Goal: Complete application form: Complete application form

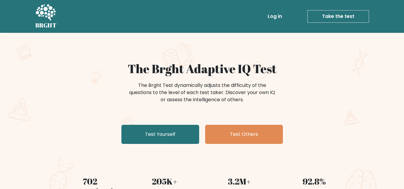
click at [324, 17] on link "Take the test" at bounding box center [339, 16] width 62 height 13
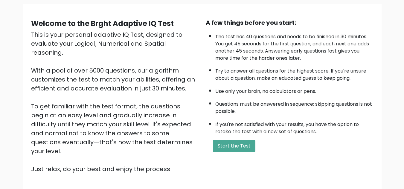
scroll to position [45, 0]
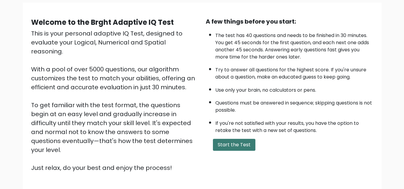
click at [224, 142] on button "Start the Test" at bounding box center [234, 145] width 42 height 12
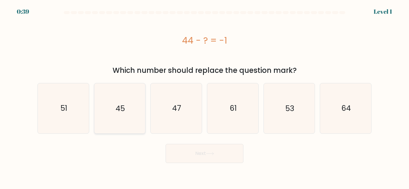
click at [125, 115] on icon "45" at bounding box center [120, 108] width 50 height 50
click at [204, 96] on input "b. 45" at bounding box center [204, 95] width 0 height 1
radio input "true"
click at [186, 157] on button "Next" at bounding box center [204, 153] width 78 height 19
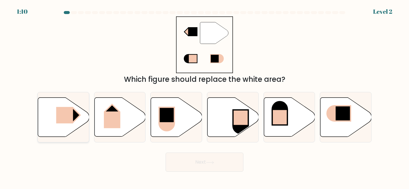
click at [70, 130] on icon at bounding box center [63, 117] width 51 height 39
click at [204, 96] on input "a." at bounding box center [204, 95] width 0 height 1
radio input "true"
click at [202, 164] on button "Next" at bounding box center [204, 162] width 78 height 19
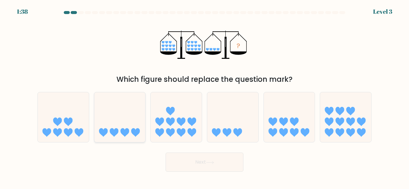
click at [114, 133] on icon at bounding box center [114, 133] width 9 height 9
click at [204, 96] on input "b." at bounding box center [204, 95] width 0 height 1
radio input "true"
click at [189, 170] on button "Next" at bounding box center [204, 162] width 78 height 19
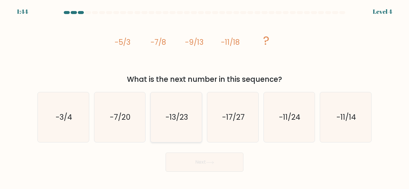
click at [179, 123] on text "-13/23" at bounding box center [176, 117] width 22 height 10
click at [204, 96] on input "c. -13/23" at bounding box center [204, 95] width 0 height 1
radio input "true"
click at [226, 162] on button "Next" at bounding box center [204, 162] width 78 height 19
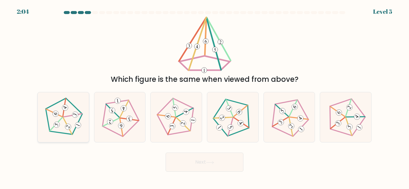
click at [63, 117] on 339 at bounding box center [56, 124] width 13 height 18
click at [204, 96] on input "a." at bounding box center [204, 95] width 0 height 1
radio input "true"
click at [123, 130] on icon at bounding box center [120, 118] width 40 height 40
click at [204, 96] on input "b." at bounding box center [204, 95] width 0 height 1
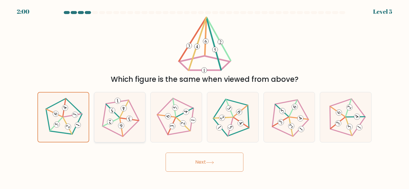
radio input "true"
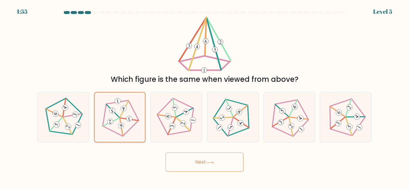
click at [123, 130] on icon at bounding box center [120, 118] width 40 height 40
click at [204, 96] on input "b." at bounding box center [204, 95] width 0 height 1
click at [212, 165] on button "Next" at bounding box center [204, 162] width 78 height 19
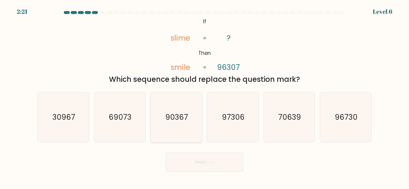
click at [180, 124] on icon "90367" at bounding box center [176, 117] width 50 height 50
click at [204, 96] on input "c. 90367" at bounding box center [204, 95] width 0 height 1
radio input "true"
click at [216, 167] on button "Next" at bounding box center [204, 162] width 78 height 19
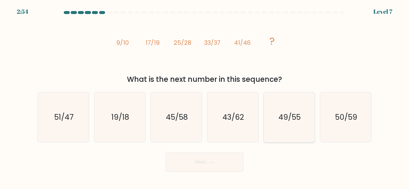
click at [275, 125] on icon "49/55" at bounding box center [289, 117] width 50 height 50
click at [205, 96] on input "e. 49/55" at bounding box center [204, 95] width 0 height 1
radio input "true"
click at [207, 157] on button "Next" at bounding box center [204, 162] width 78 height 19
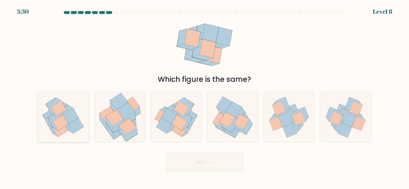
click at [68, 116] on icon at bounding box center [70, 116] width 15 height 16
click at [204, 96] on input "a." at bounding box center [204, 95] width 0 height 1
radio input "true"
click at [170, 160] on button "Next" at bounding box center [204, 162] width 78 height 19
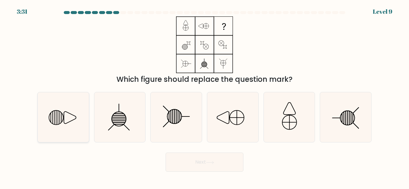
click at [71, 115] on icon at bounding box center [70, 118] width 12 height 12
click at [204, 96] on input "a." at bounding box center [204, 95] width 0 height 1
radio input "true"
click at [204, 165] on button "Next" at bounding box center [204, 162] width 78 height 19
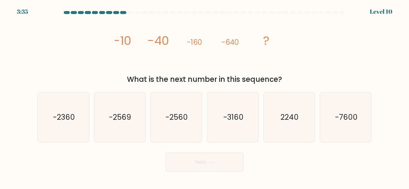
click at [66, 72] on div "image/svg+xml -10 -40 -160 -640 ? What is the next number in this sequence?" at bounding box center [204, 50] width 341 height 69
click at [179, 127] on icon "-2560" at bounding box center [176, 117] width 50 height 50
click at [204, 96] on input "c. -2560" at bounding box center [204, 95] width 0 height 1
radio input "true"
click at [191, 165] on button "Next" at bounding box center [204, 162] width 78 height 19
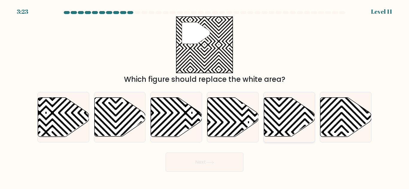
click at [279, 119] on icon at bounding box center [304, 138] width 103 height 103
click at [205, 96] on input "e." at bounding box center [204, 95] width 0 height 1
radio input "true"
click at [217, 165] on button "Next" at bounding box center [204, 162] width 78 height 19
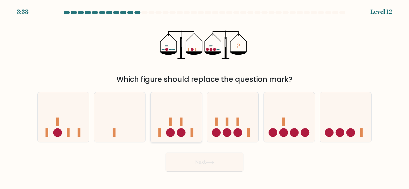
click at [189, 124] on icon at bounding box center [176, 117] width 51 height 42
click at [204, 96] on input "c." at bounding box center [204, 95] width 0 height 1
radio input "true"
click at [187, 163] on button "Next" at bounding box center [204, 162] width 78 height 19
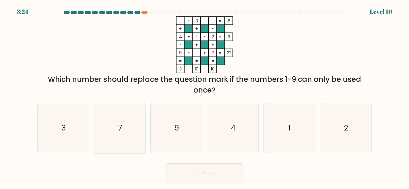
click at [130, 124] on icon "7" at bounding box center [120, 128] width 50 height 50
click at [204, 96] on input "b. 7" at bounding box center [204, 95] width 0 height 1
radio input "true"
click at [187, 183] on button "Next" at bounding box center [204, 173] width 78 height 19
click at [186, 170] on button "Next" at bounding box center [204, 173] width 78 height 19
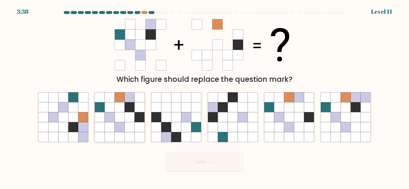
click at [136, 128] on icon at bounding box center [140, 127] width 10 height 10
click at [204, 96] on input "b." at bounding box center [204, 95] width 0 height 1
radio input "true"
click at [187, 159] on button "Next" at bounding box center [204, 162] width 78 height 19
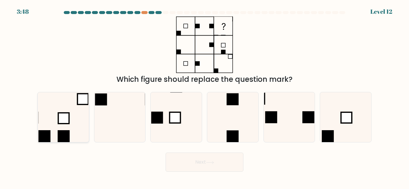
click at [71, 132] on icon at bounding box center [63, 117] width 50 height 50
click at [204, 96] on input "a." at bounding box center [204, 95] width 0 height 1
radio input "true"
click at [174, 162] on button "Next" at bounding box center [204, 162] width 78 height 19
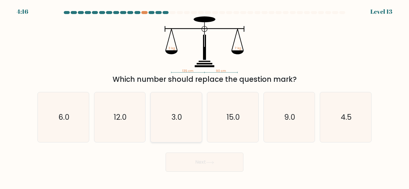
click at [183, 130] on icon "3.0" at bounding box center [176, 117] width 50 height 50
click at [204, 96] on input "c. 3.0" at bounding box center [204, 95] width 0 height 1
radio input "true"
click at [196, 162] on button "Next" at bounding box center [204, 162] width 78 height 19
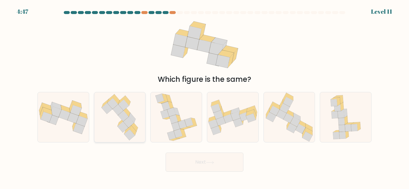
click at [116, 121] on icon at bounding box center [119, 117] width 42 height 50
click at [204, 96] on input "b." at bounding box center [204, 95] width 0 height 1
radio input "true"
click at [192, 163] on button "Next" at bounding box center [204, 162] width 78 height 19
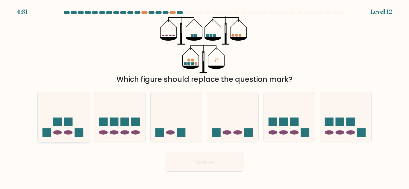
click at [75, 130] on rect at bounding box center [79, 133] width 9 height 9
click at [204, 96] on input "a." at bounding box center [204, 95] width 0 height 1
radio input "true"
click at [194, 167] on button "Next" at bounding box center [204, 162] width 78 height 19
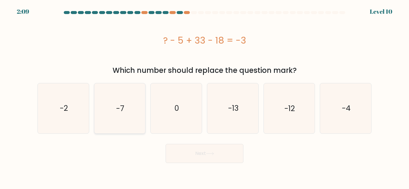
click at [127, 101] on icon "-7" at bounding box center [120, 108] width 50 height 50
click at [204, 96] on input "b. -7" at bounding box center [204, 95] width 0 height 1
radio input "true"
click at [195, 149] on button "Next" at bounding box center [204, 153] width 78 height 19
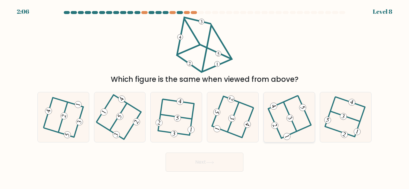
click at [293, 115] on icon at bounding box center [289, 118] width 40 height 40
click at [205, 96] on input "e." at bounding box center [204, 95] width 0 height 1
radio input "true"
click at [226, 157] on button "Next" at bounding box center [204, 162] width 78 height 19
click at [208, 167] on button "Next" at bounding box center [204, 162] width 78 height 19
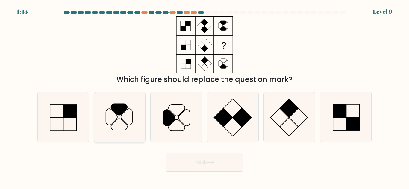
click at [121, 125] on icon at bounding box center [120, 117] width 50 height 50
click at [204, 96] on input "b." at bounding box center [204, 95] width 0 height 1
radio input "true"
click at [195, 163] on button "Next" at bounding box center [204, 162] width 78 height 19
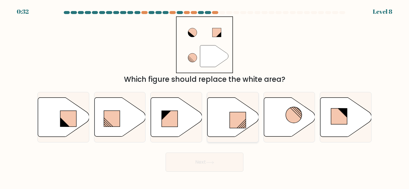
click at [218, 120] on icon at bounding box center [232, 117] width 51 height 39
click at [205, 96] on input "d." at bounding box center [204, 95] width 0 height 1
radio input "true"
click at [215, 160] on button "Next" at bounding box center [204, 162] width 78 height 19
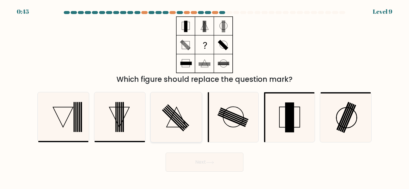
click at [173, 123] on icon at bounding box center [176, 117] width 50 height 50
click at [204, 96] on input "c." at bounding box center [204, 95] width 0 height 1
radio input "true"
click at [217, 162] on button "Next" at bounding box center [204, 162] width 78 height 19
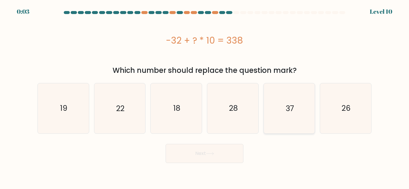
click at [272, 127] on icon "37" at bounding box center [289, 108] width 50 height 50
click at [205, 96] on input "e. 37" at bounding box center [204, 95] width 0 height 1
radio input "true"
click at [219, 162] on button "Next" at bounding box center [204, 153] width 78 height 19
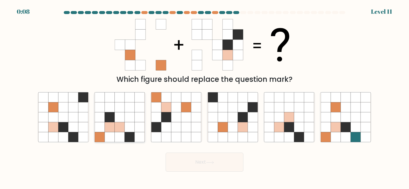
click at [126, 124] on icon at bounding box center [130, 127] width 10 height 10
click at [204, 96] on input "b." at bounding box center [204, 95] width 0 height 1
radio input "true"
click at [183, 157] on button "Next" at bounding box center [204, 162] width 78 height 19
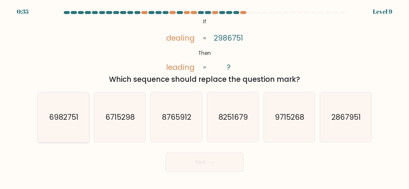
click at [63, 116] on text "6982751" at bounding box center [63, 117] width 29 height 10
click at [204, 96] on input "a. 6982751" at bounding box center [204, 95] width 0 height 1
radio input "true"
click at [189, 163] on button "Next" at bounding box center [204, 162] width 78 height 19
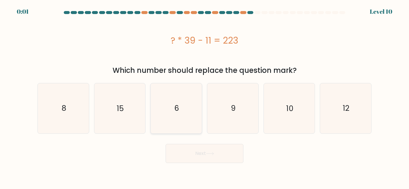
click at [163, 118] on icon "6" at bounding box center [176, 108] width 50 height 50
click at [204, 96] on input "c. 6" at bounding box center [204, 95] width 0 height 1
radio input "true"
click at [185, 146] on button "Next" at bounding box center [204, 153] width 78 height 19
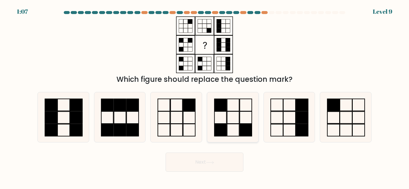
click at [224, 117] on icon at bounding box center [233, 117] width 50 height 50
click at [205, 96] on input "d." at bounding box center [204, 95] width 0 height 1
radio input "true"
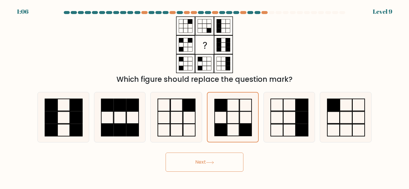
click at [213, 164] on icon at bounding box center [210, 162] width 8 height 3
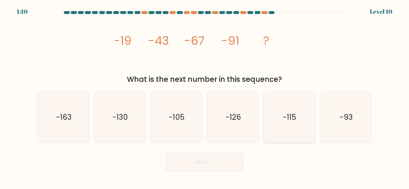
click at [279, 105] on icon "-115" at bounding box center [289, 117] width 50 height 50
click at [205, 96] on input "e. -115" at bounding box center [204, 95] width 0 height 1
radio input "true"
click at [190, 167] on button "Next" at bounding box center [204, 162] width 78 height 19
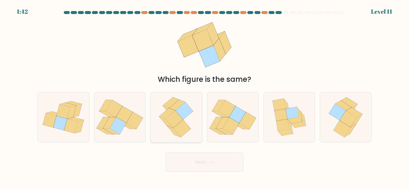
click at [183, 133] on icon at bounding box center [182, 128] width 18 height 17
click at [204, 96] on input "c." at bounding box center [204, 95] width 0 height 1
radio input "true"
click at [199, 162] on button "Next" at bounding box center [204, 162] width 78 height 19
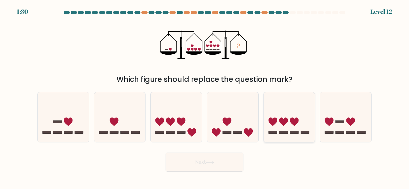
click at [270, 137] on icon at bounding box center [289, 117] width 51 height 42
click at [205, 96] on input "e." at bounding box center [204, 95] width 0 height 1
radio input "true"
click at [233, 154] on button "Next" at bounding box center [204, 162] width 78 height 19
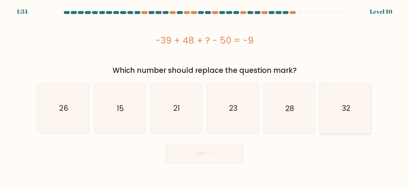
click at [352, 117] on icon "32" at bounding box center [345, 108] width 50 height 50
click at [205, 96] on input "f. 32" at bounding box center [204, 95] width 0 height 1
radio input "true"
click at [205, 154] on button "Next" at bounding box center [204, 153] width 78 height 19
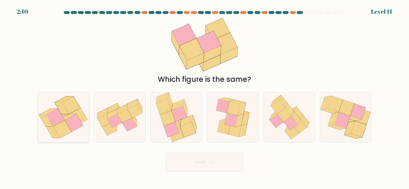
click at [68, 115] on icon at bounding box center [59, 117] width 19 height 6
click at [204, 96] on input "a." at bounding box center [204, 95] width 0 height 1
radio input "true"
click at [193, 160] on button "Next" at bounding box center [204, 162] width 78 height 19
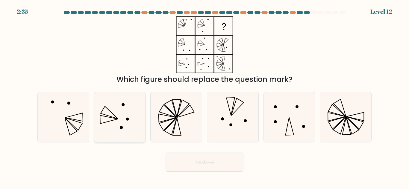
click at [118, 127] on icon at bounding box center [120, 117] width 50 height 50
click at [204, 96] on input "b." at bounding box center [204, 95] width 0 height 1
radio input "true"
click at [214, 161] on icon at bounding box center [210, 162] width 8 height 3
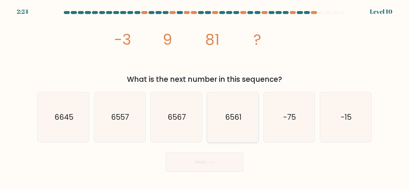
click at [227, 112] on text "6561" at bounding box center [233, 117] width 16 height 10
click at [205, 96] on input "d. 6561" at bounding box center [204, 95] width 0 height 1
radio input "true"
click at [202, 168] on button "Next" at bounding box center [204, 162] width 78 height 19
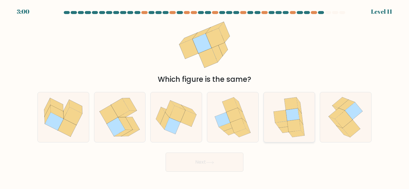
click at [303, 115] on icon at bounding box center [288, 117] width 41 height 50
click at [205, 96] on input "e." at bounding box center [204, 95] width 0 height 1
radio input "true"
click at [206, 170] on button "Next" at bounding box center [204, 162] width 78 height 19
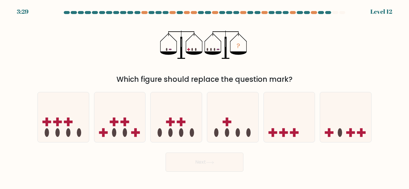
click at [259, 140] on div "d." at bounding box center [232, 117] width 57 height 51
click at [229, 130] on icon at bounding box center [232, 117] width 51 height 42
click at [205, 96] on input "d." at bounding box center [204, 95] width 0 height 1
radio input "true"
click at [212, 168] on button "Next" at bounding box center [204, 162] width 78 height 19
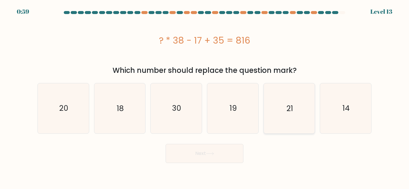
click at [285, 113] on icon "21" at bounding box center [289, 108] width 50 height 50
click at [205, 96] on input "e. 21" at bounding box center [204, 95] width 0 height 1
radio input "true"
click at [213, 155] on icon at bounding box center [210, 153] width 8 height 3
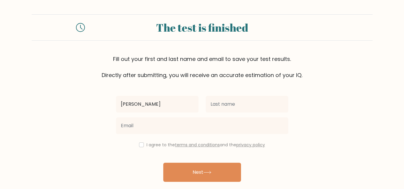
type input "[PERSON_NAME]"
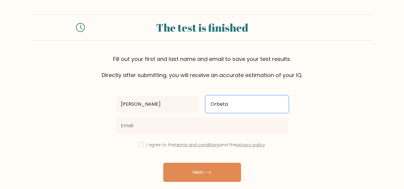
type input "Orbeta"
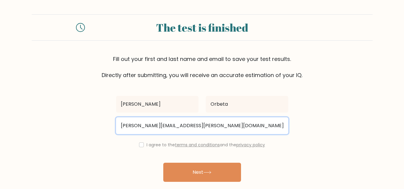
type input "[PERSON_NAME][EMAIL_ADDRESS][PERSON_NAME][DOMAIN_NAME]"
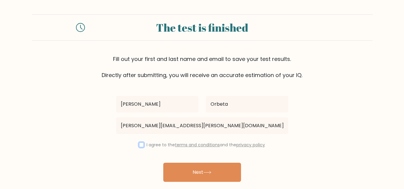
click at [141, 146] on input "checkbox" at bounding box center [141, 145] width 5 height 5
checkbox input "true"
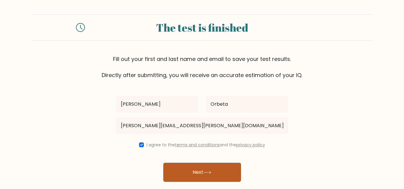
click at [194, 177] on button "Next" at bounding box center [202, 172] width 78 height 19
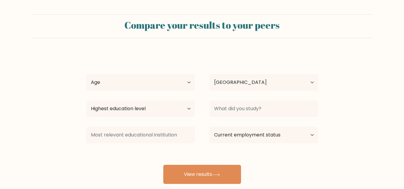
select select "PH"
click at [194, 177] on button "View results" at bounding box center [202, 174] width 78 height 19
click at [149, 83] on select "Age Under 18 years old 18-24 years old 25-34 years old 35-44 years old 45-54 ye…" at bounding box center [140, 82] width 109 height 17
select select "45_54"
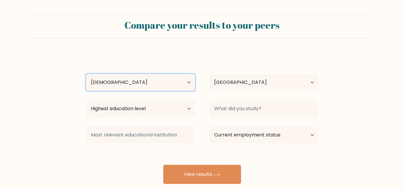
click at [86, 74] on select "Age Under 18 years old 18-24 years old 25-34 years old 35-44 years old 45-54 ye…" at bounding box center [140, 82] width 109 height 17
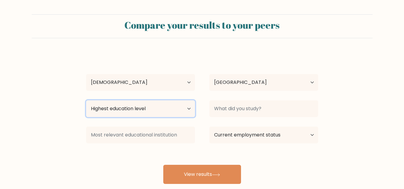
click at [164, 108] on select "Highest education level No schooling Primary Lower Secondary Upper Secondary Oc…" at bounding box center [140, 109] width 109 height 17
select select "bachelors_degree"
click at [86, 101] on select "Highest education level No schooling Primary Lower Secondary Upper Secondary Oc…" at bounding box center [140, 109] width 109 height 17
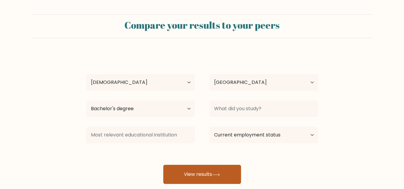
click at [184, 171] on button "View results" at bounding box center [202, 174] width 78 height 19
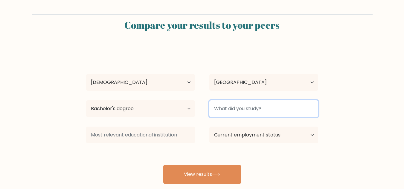
click at [249, 109] on input at bounding box center [263, 109] width 109 height 17
click at [249, 109] on input "B" at bounding box center [263, 109] width 109 height 17
type input "Business Administration"
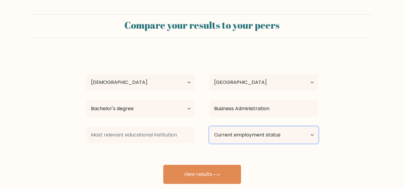
click at [238, 138] on select "Current employment status Employed Student Retired Other / prefer not to answer" at bounding box center [263, 135] width 109 height 17
select select "employed"
click at [209, 127] on select "Current employment status Employed Student Retired Other / prefer not to answer" at bounding box center [263, 135] width 109 height 17
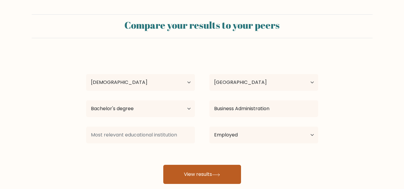
click at [200, 172] on button "View results" at bounding box center [202, 174] width 78 height 19
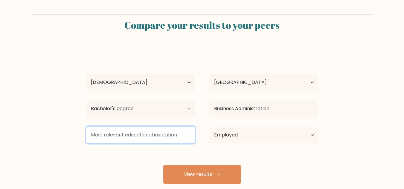
click at [138, 134] on input at bounding box center [140, 135] width 109 height 17
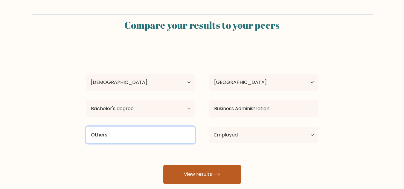
type input "Others"
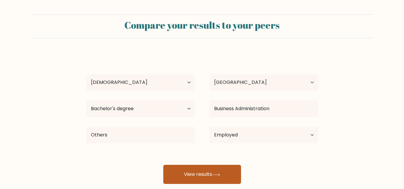
click at [185, 173] on button "View results" at bounding box center [202, 174] width 78 height 19
